Goal: Answer question/provide support: Share knowledge or assist other users

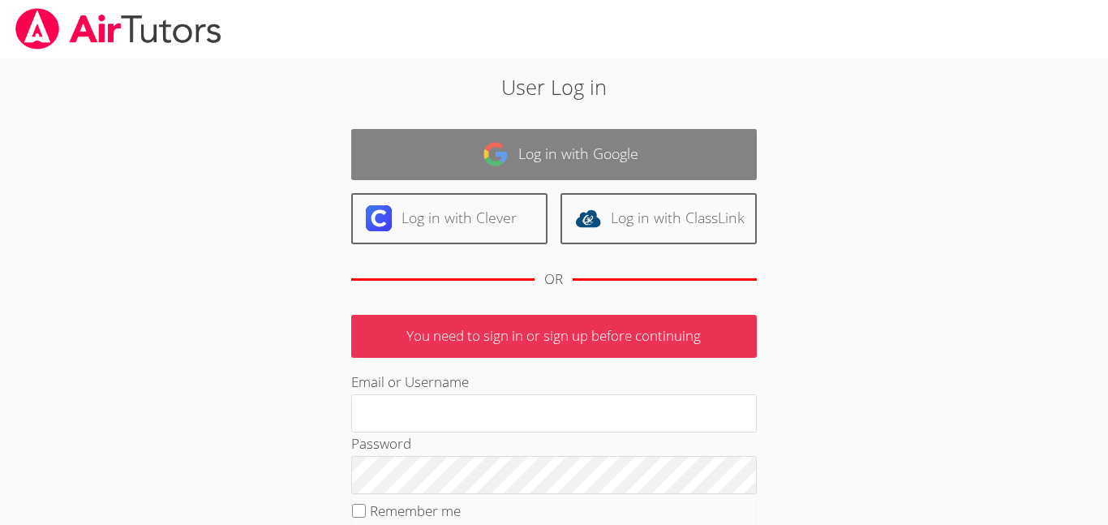
click at [669, 152] on link "Log in with Google" at bounding box center [554, 154] width 406 height 51
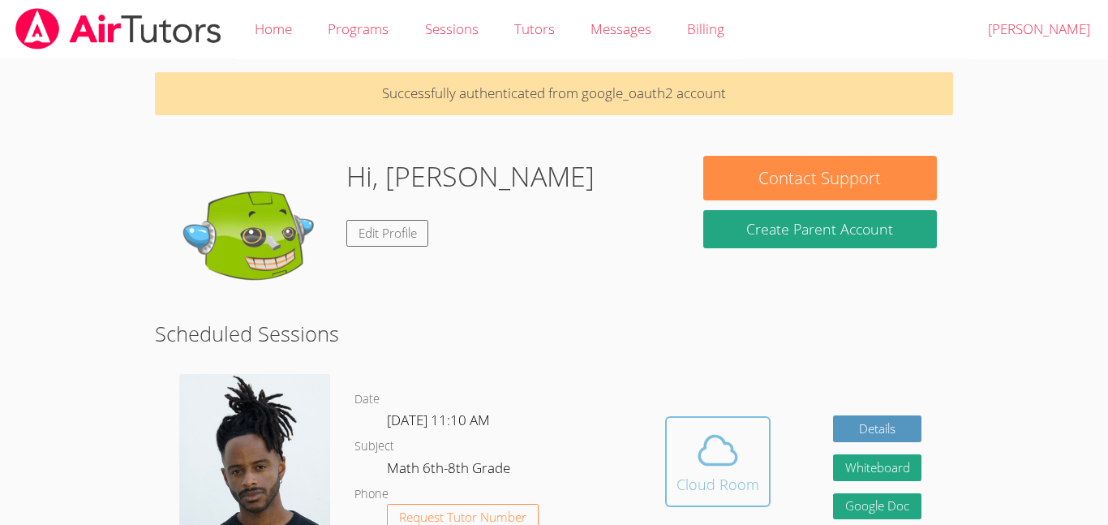
click at [716, 464] on icon at bounding box center [717, 450] width 37 height 28
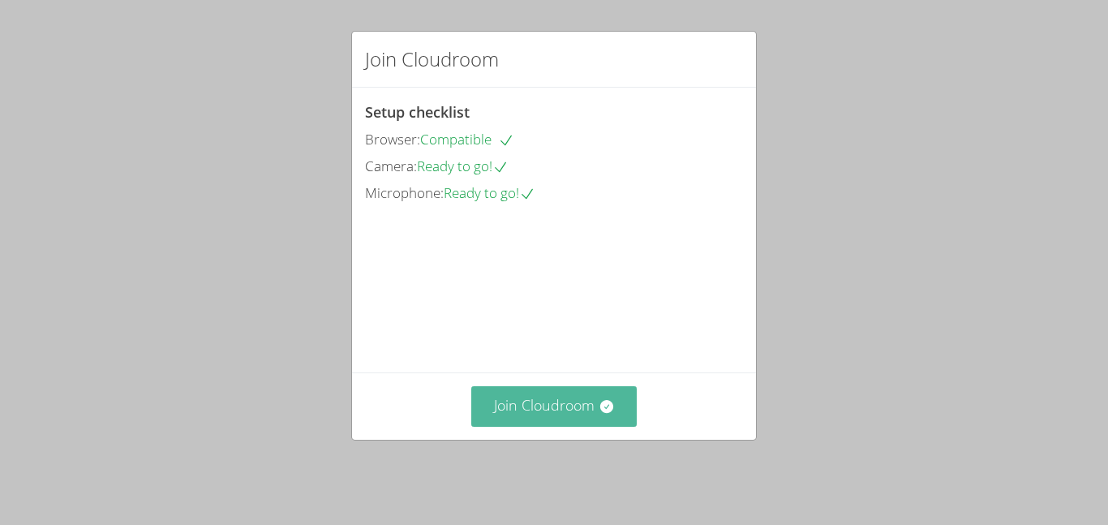
click at [577, 410] on button "Join Cloudroom" at bounding box center [554, 406] width 166 height 40
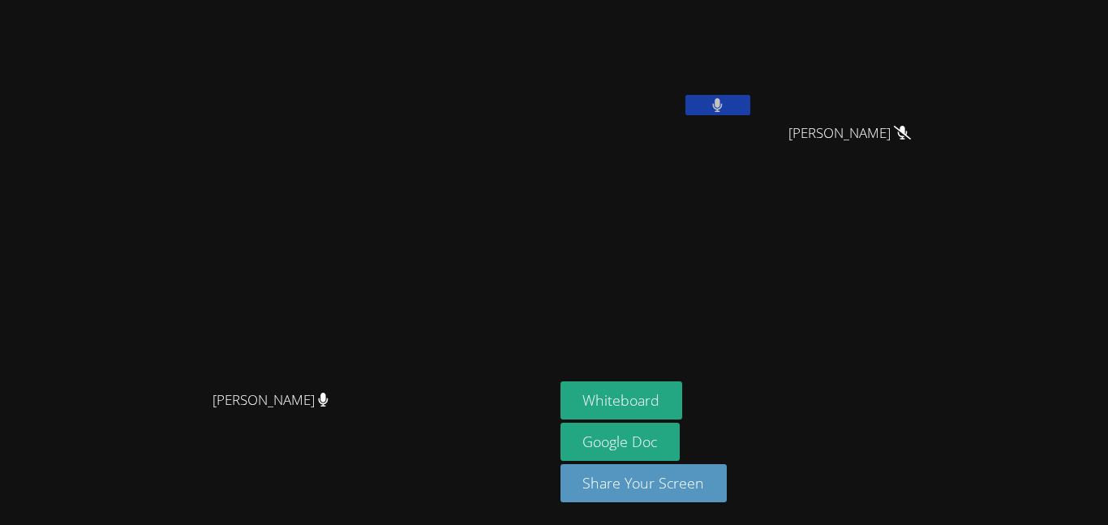
click at [750, 108] on button at bounding box center [717, 105] width 65 height 20
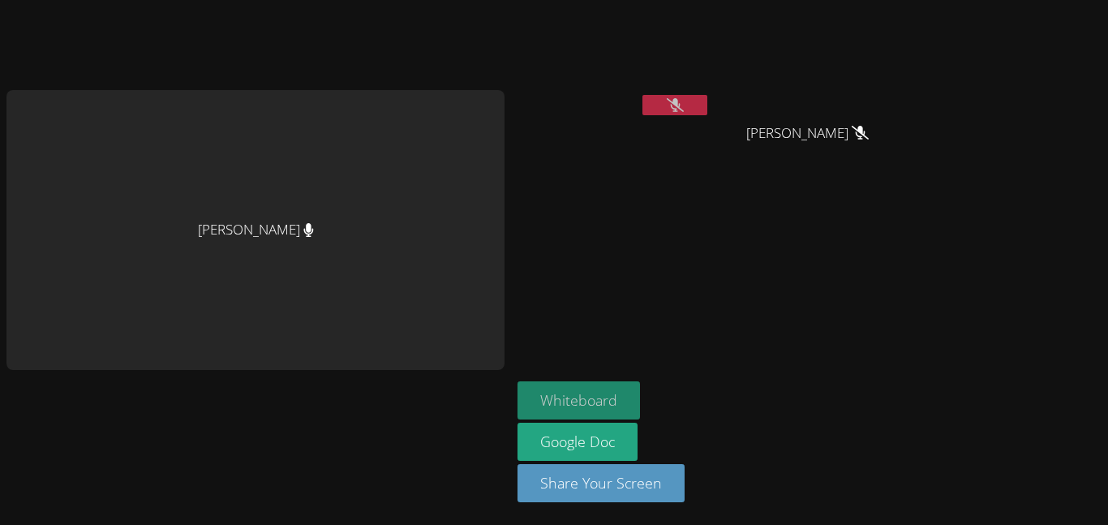
click at [608, 385] on button "Whiteboard" at bounding box center [579, 400] width 122 height 38
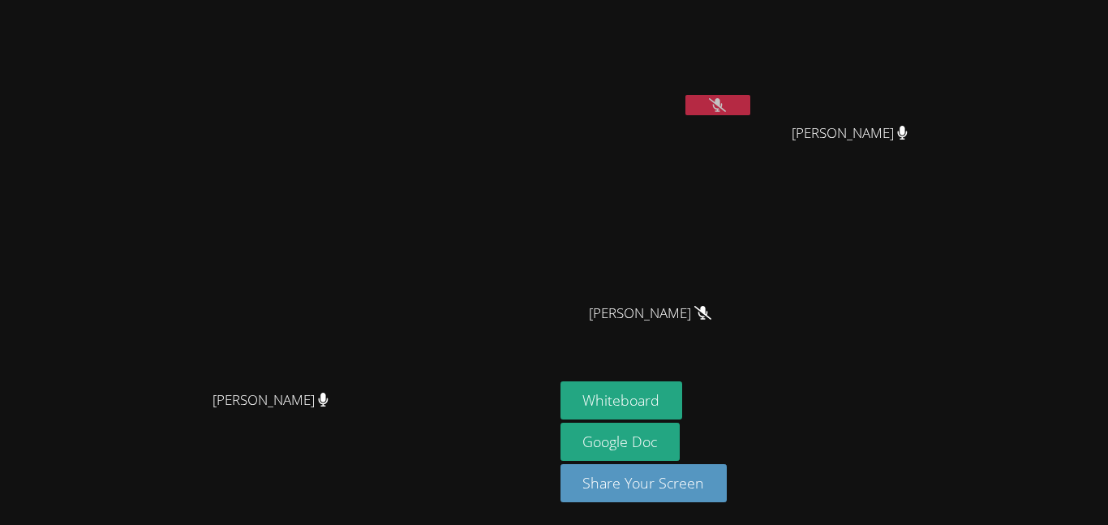
click at [726, 109] on icon at bounding box center [717, 105] width 17 height 14
click at [750, 107] on button at bounding box center [717, 105] width 65 height 20
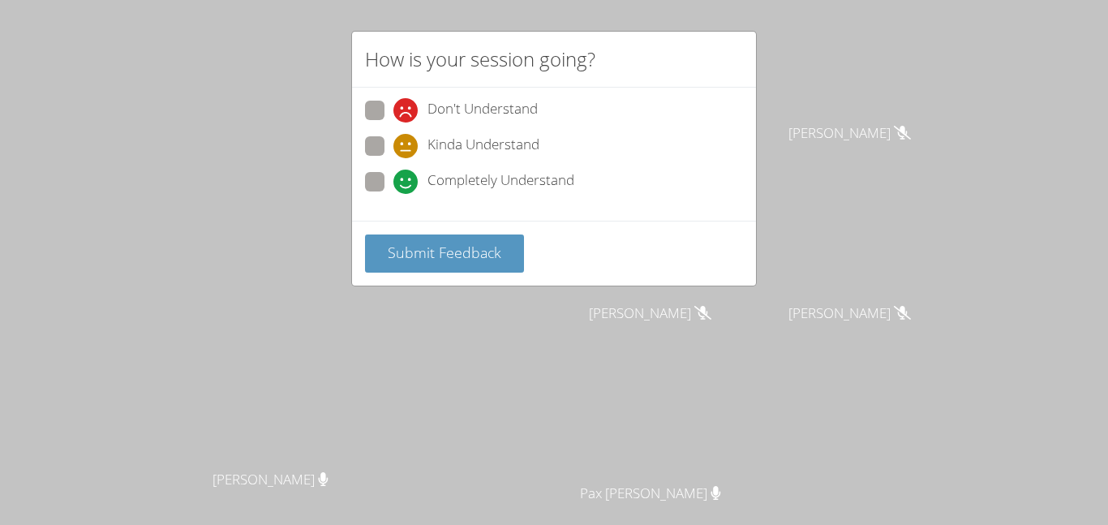
click at [408, 188] on icon at bounding box center [405, 182] width 24 height 24
click at [407, 186] on input "Completely Understand" at bounding box center [400, 179] width 14 height 14
radio input "true"
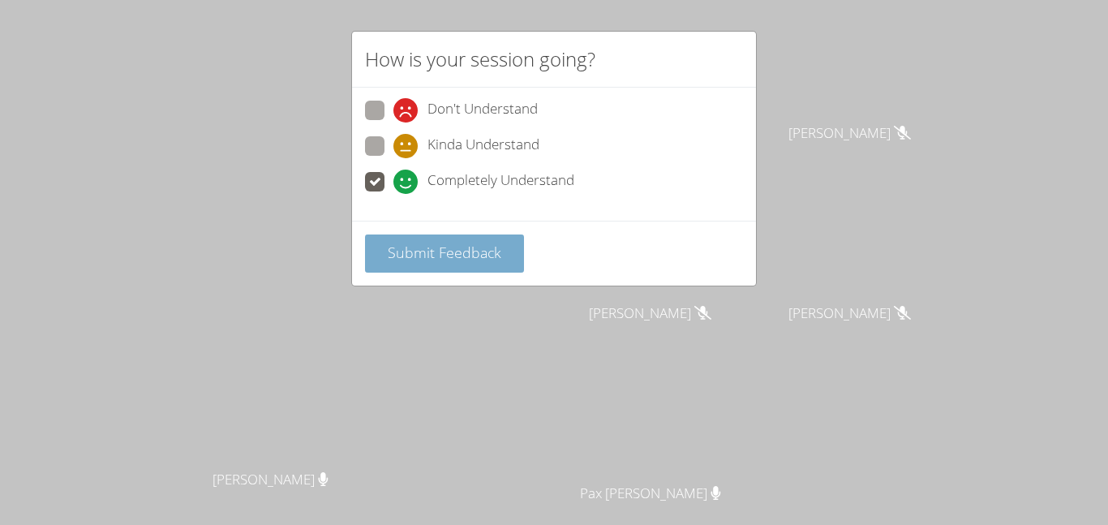
click at [401, 247] on span "Submit Feedback" at bounding box center [445, 252] width 114 height 19
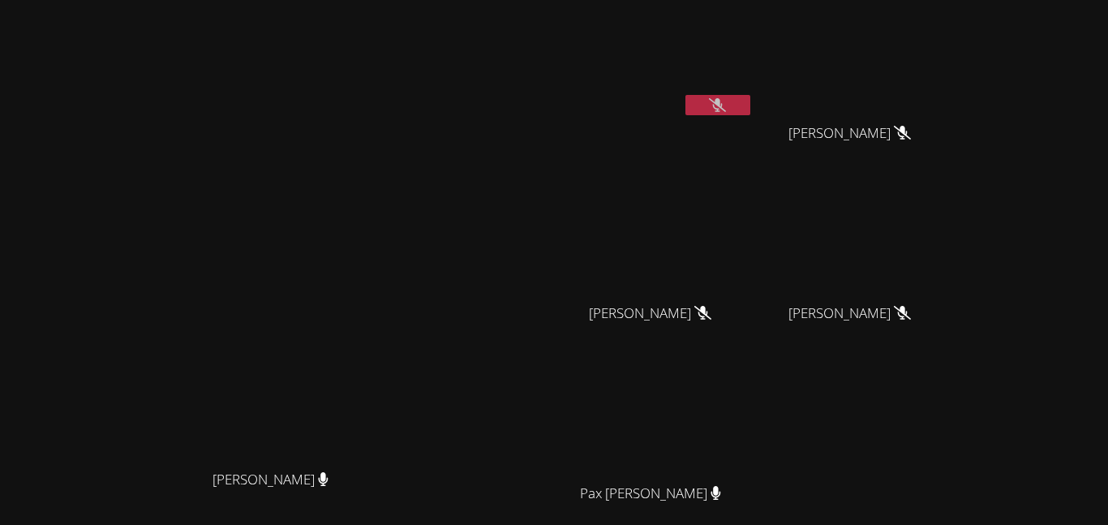
click at [750, 103] on button at bounding box center [717, 105] width 65 height 20
